Goal: Navigation & Orientation: Find specific page/section

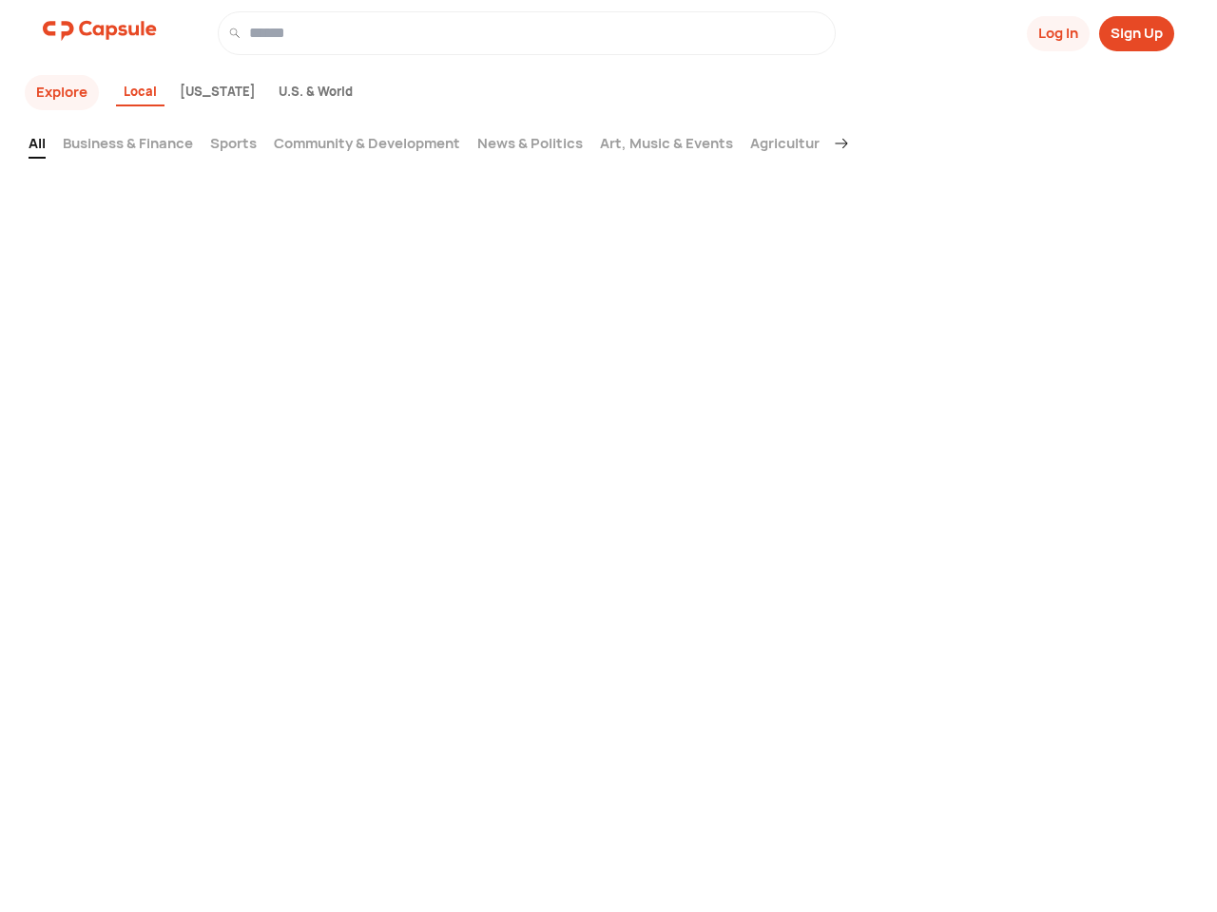
click at [608, 450] on div "Explore Local [US_STATE] U.S. & World All Business & Finance Sports Community &…" at bounding box center [464, 488] width 866 height 824
click at [1056, 33] on button "Log In" at bounding box center [1057, 33] width 63 height 35
click at [1136, 33] on button "Sign Up" at bounding box center [1136, 33] width 75 height 35
click at [62, 92] on button "Explore" at bounding box center [62, 92] width 74 height 35
click at [141, 93] on div "Local" at bounding box center [140, 93] width 48 height 29
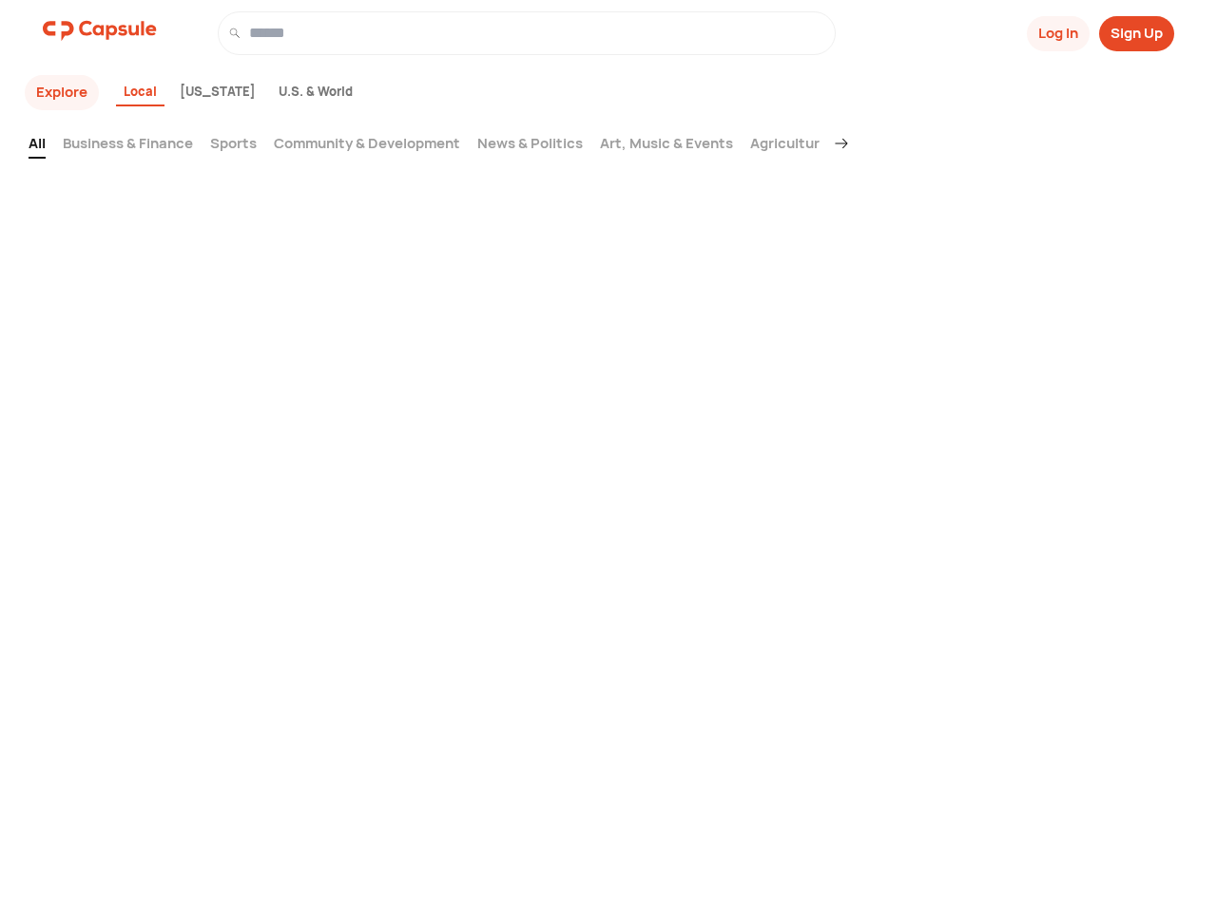
click at [193, 93] on div "[US_STATE]" at bounding box center [217, 93] width 91 height 29
click at [271, 93] on div "U.S. & World" at bounding box center [315, 93] width 89 height 29
